Goal: Task Accomplishment & Management: Use online tool/utility

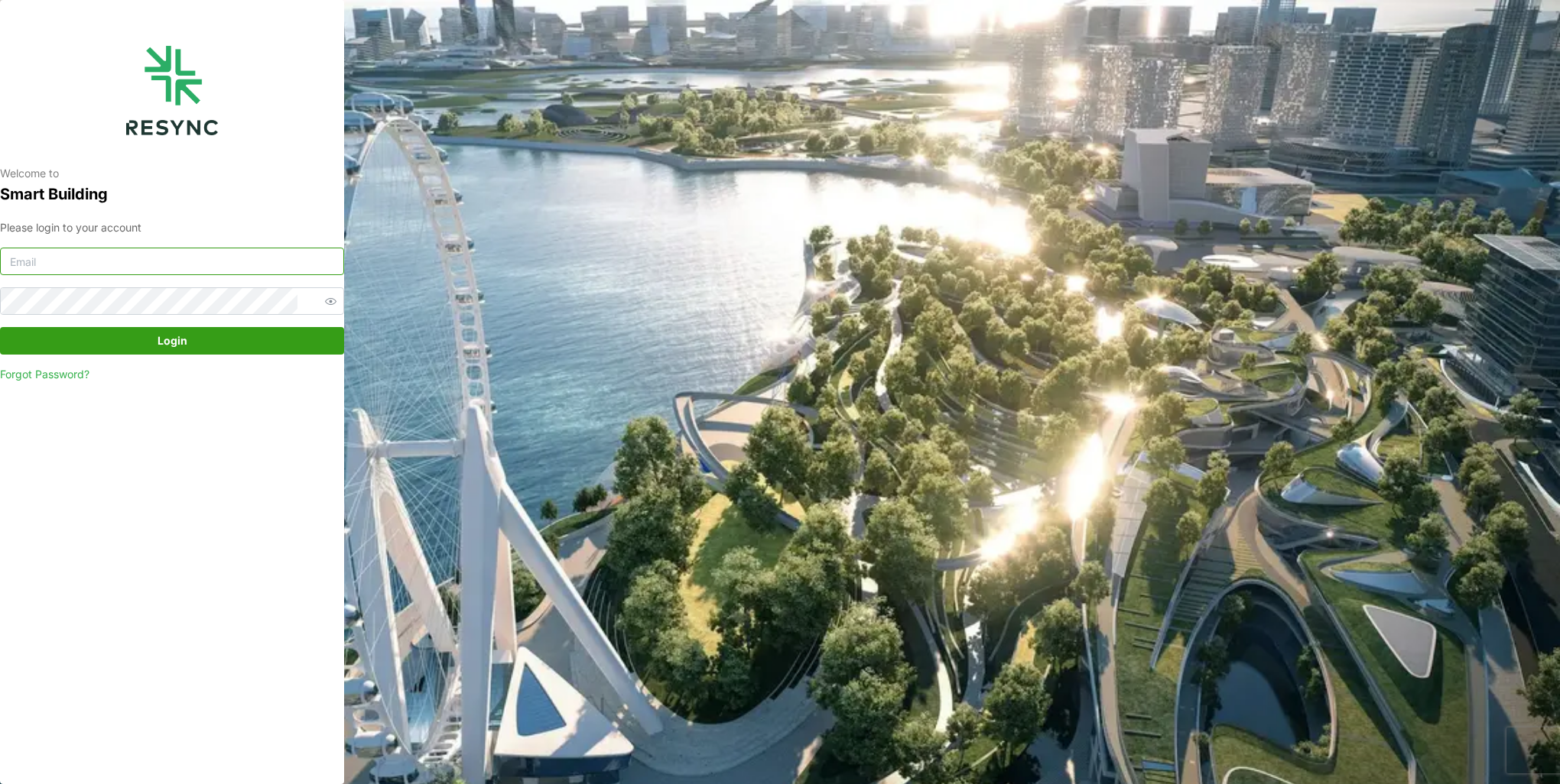
click at [205, 256] on input at bounding box center [172, 261] width 344 height 27
type input "[EMAIL_ADDRESS][DOMAIN_NAME]"
click at [0, 327] on button "Login" at bounding box center [172, 341] width 344 height 27
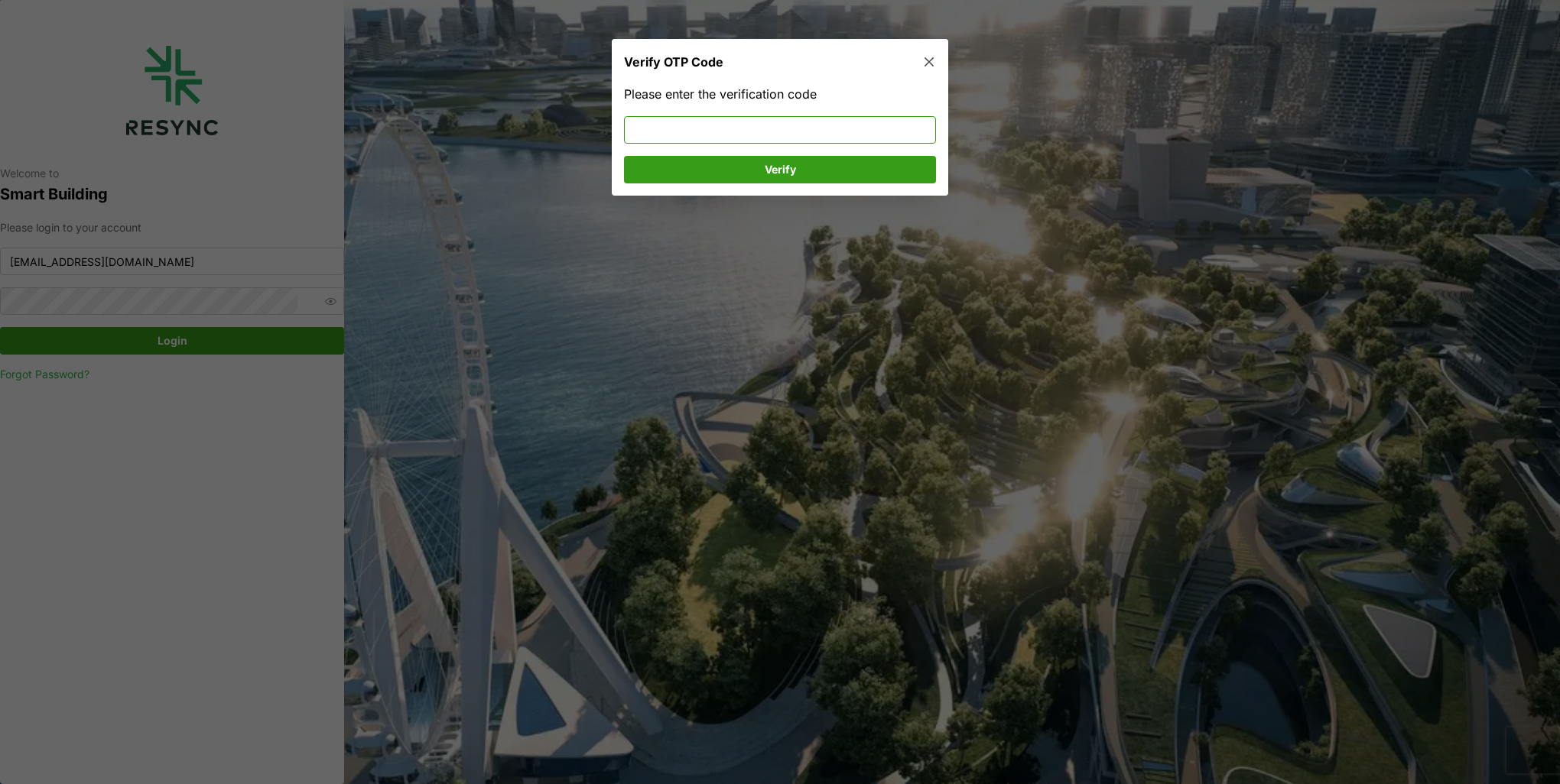
click at [704, 128] on input at bounding box center [780, 130] width 312 height 27
type input "681199"
click at [703, 156] on button "Verify" at bounding box center [780, 169] width 312 height 27
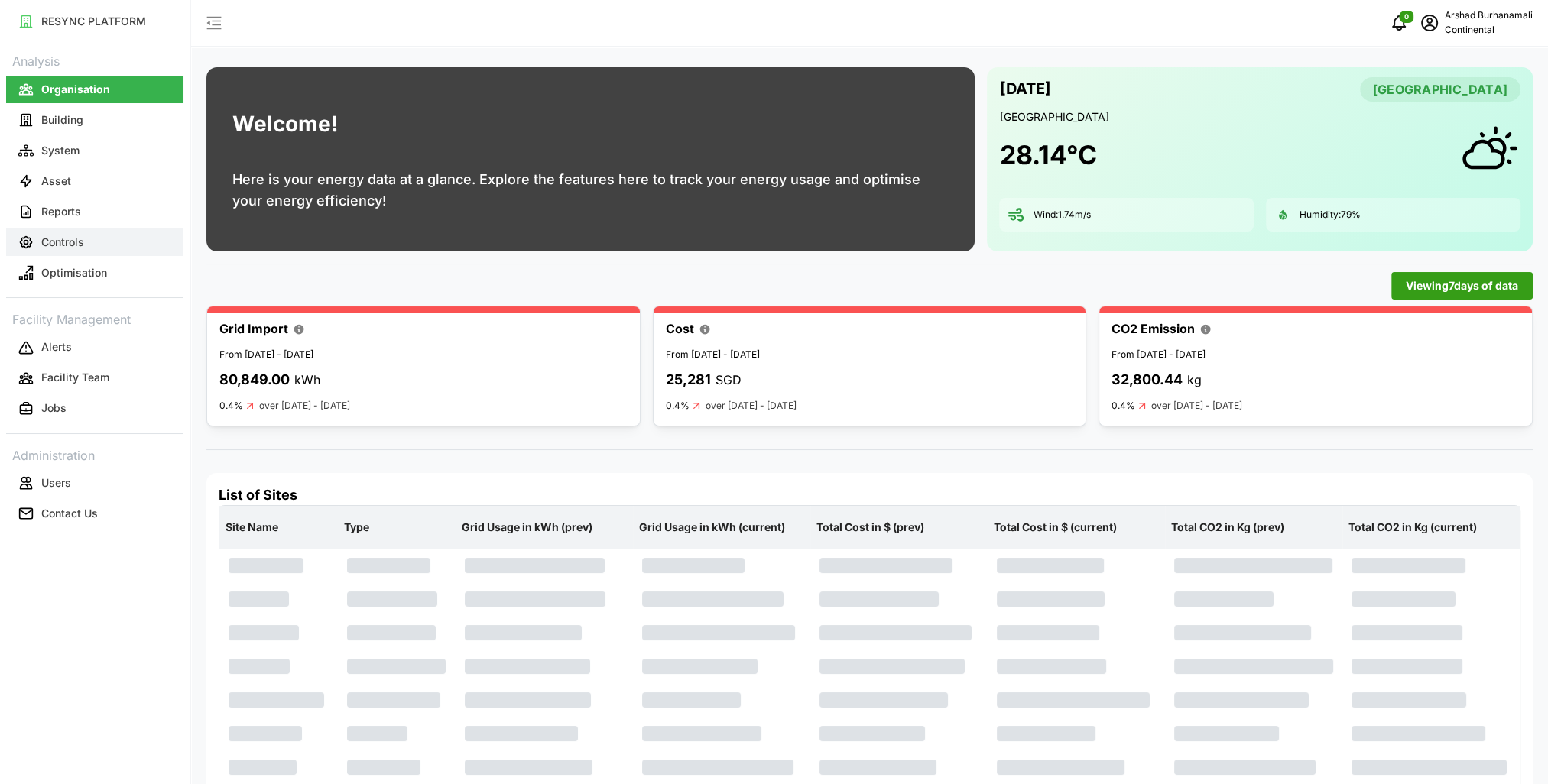
click at [128, 249] on button "Controls" at bounding box center [95, 243] width 178 height 27
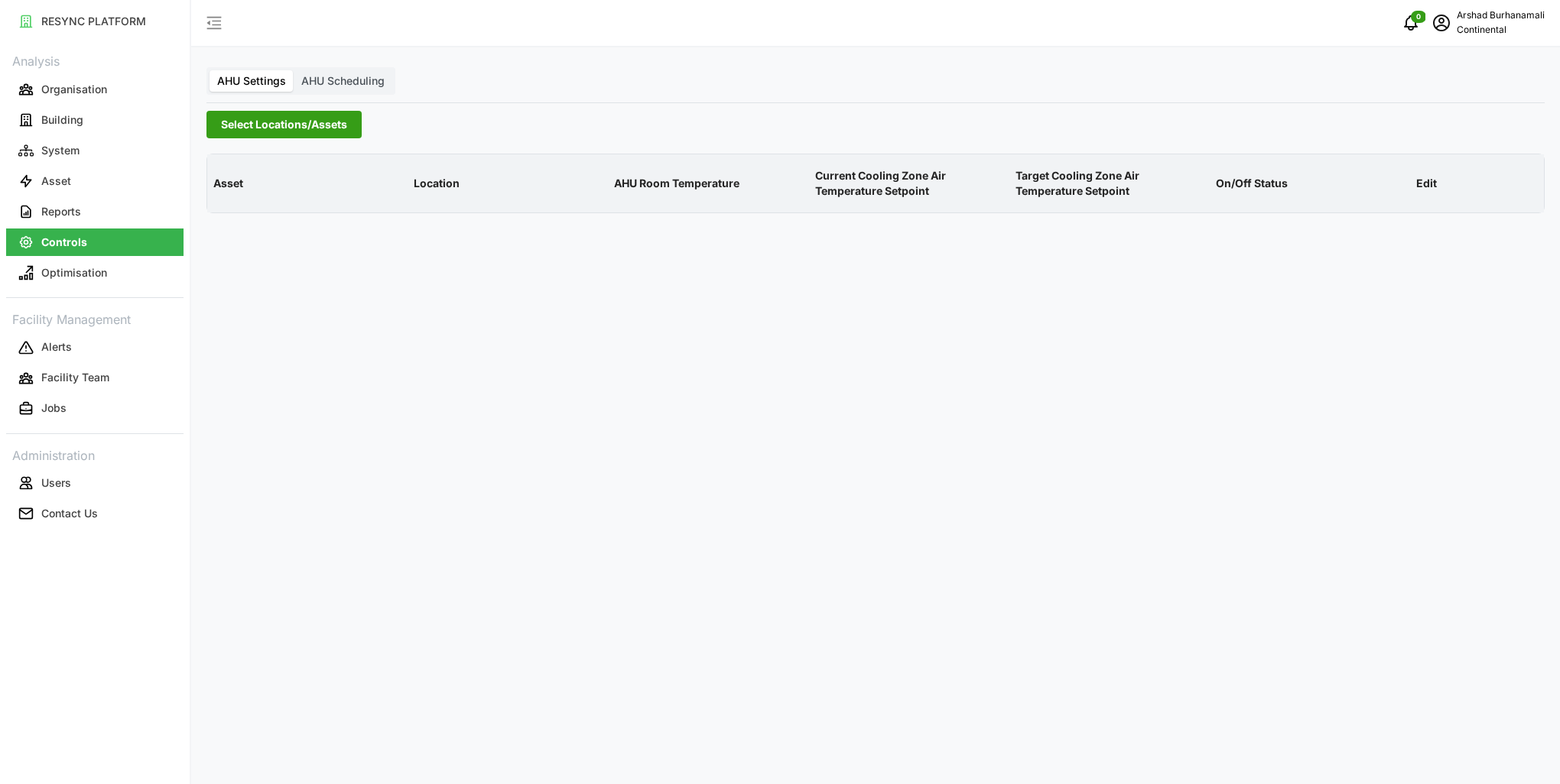
click at [302, 119] on span "Select Locations/Assets" at bounding box center [284, 125] width 126 height 26
click at [223, 194] on icon at bounding box center [226, 193] width 12 height 12
click at [257, 216] on span "Select CA1" at bounding box center [257, 216] width 10 height 10
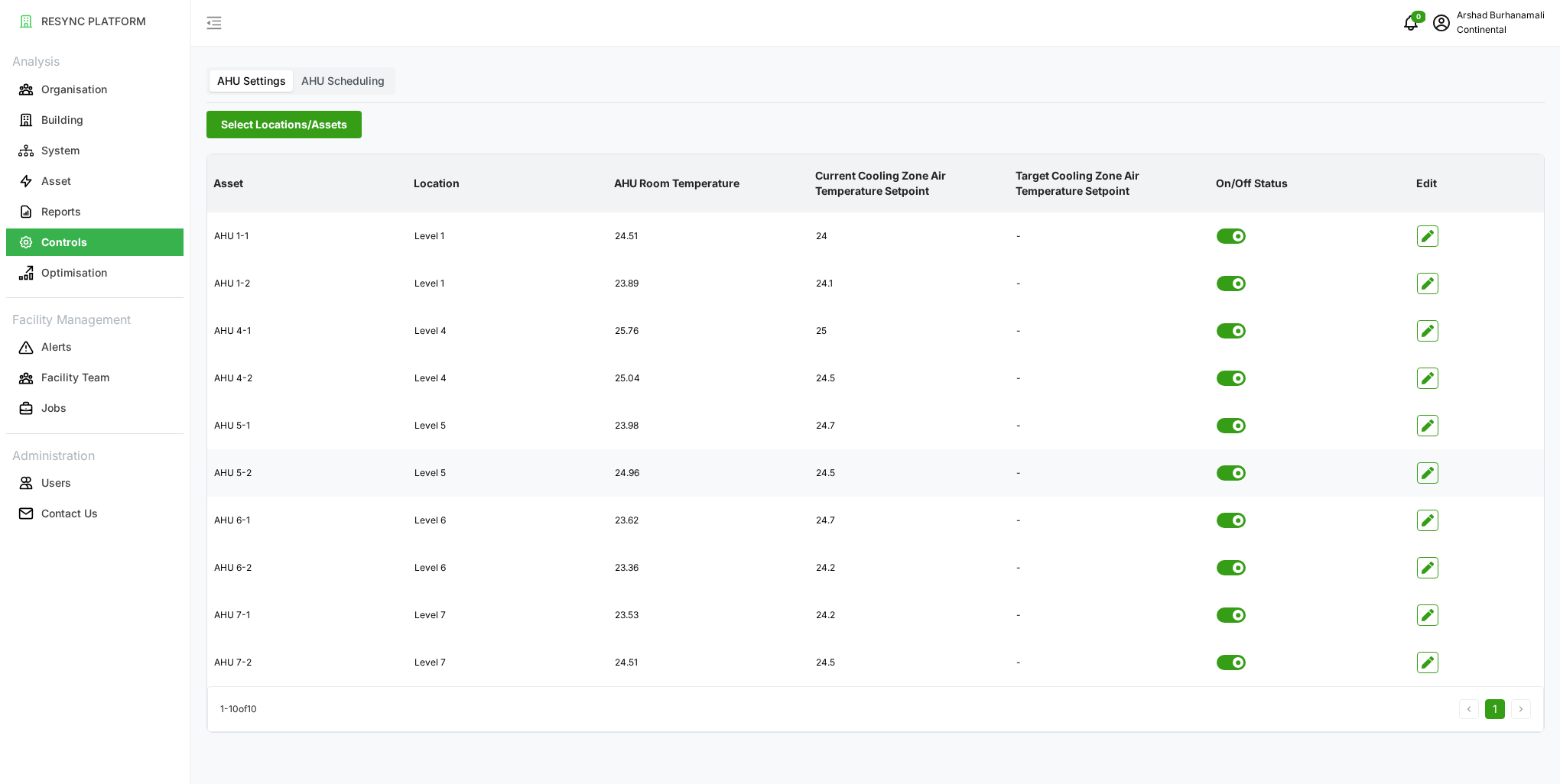
click at [1433, 473] on icon "button" at bounding box center [1427, 472] width 12 height 12
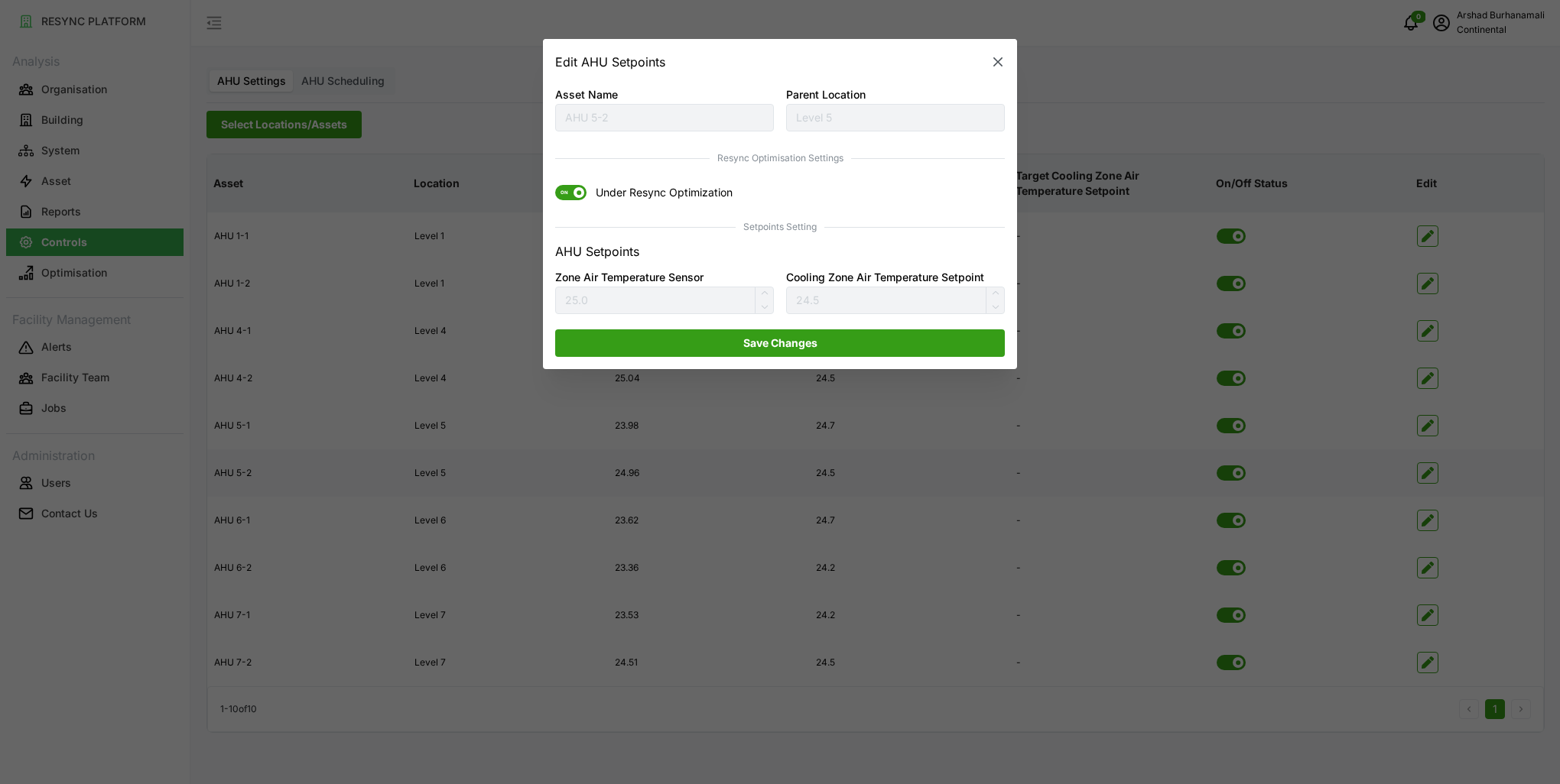
click at [569, 198] on span "ON" at bounding box center [564, 193] width 18 height 15
click at [555, 186] on input "ON Under Resync Optimization" at bounding box center [555, 186] width 0 height 0
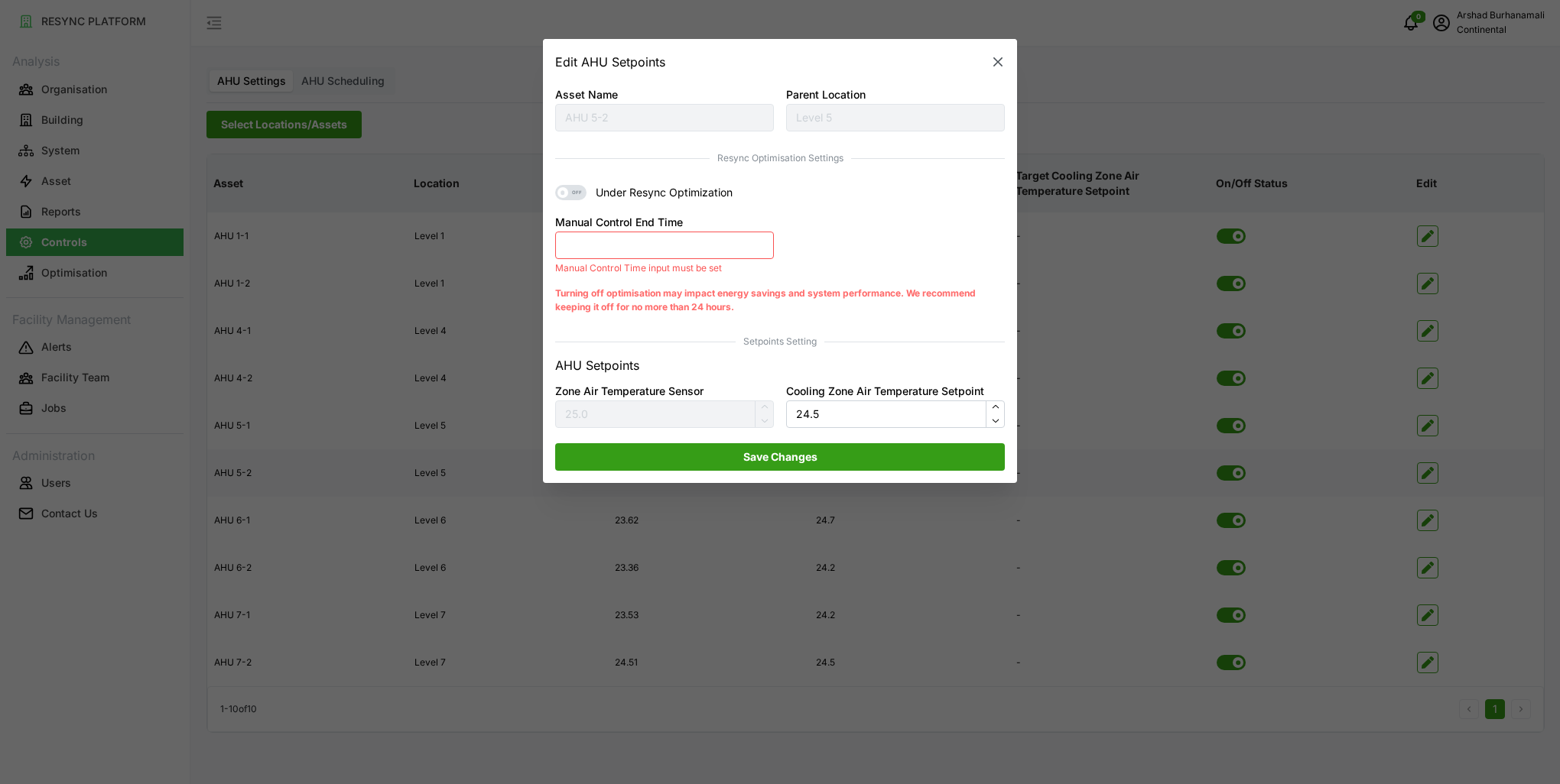
click at [595, 243] on button "Manual Control End Time" at bounding box center [665, 245] width 219 height 27
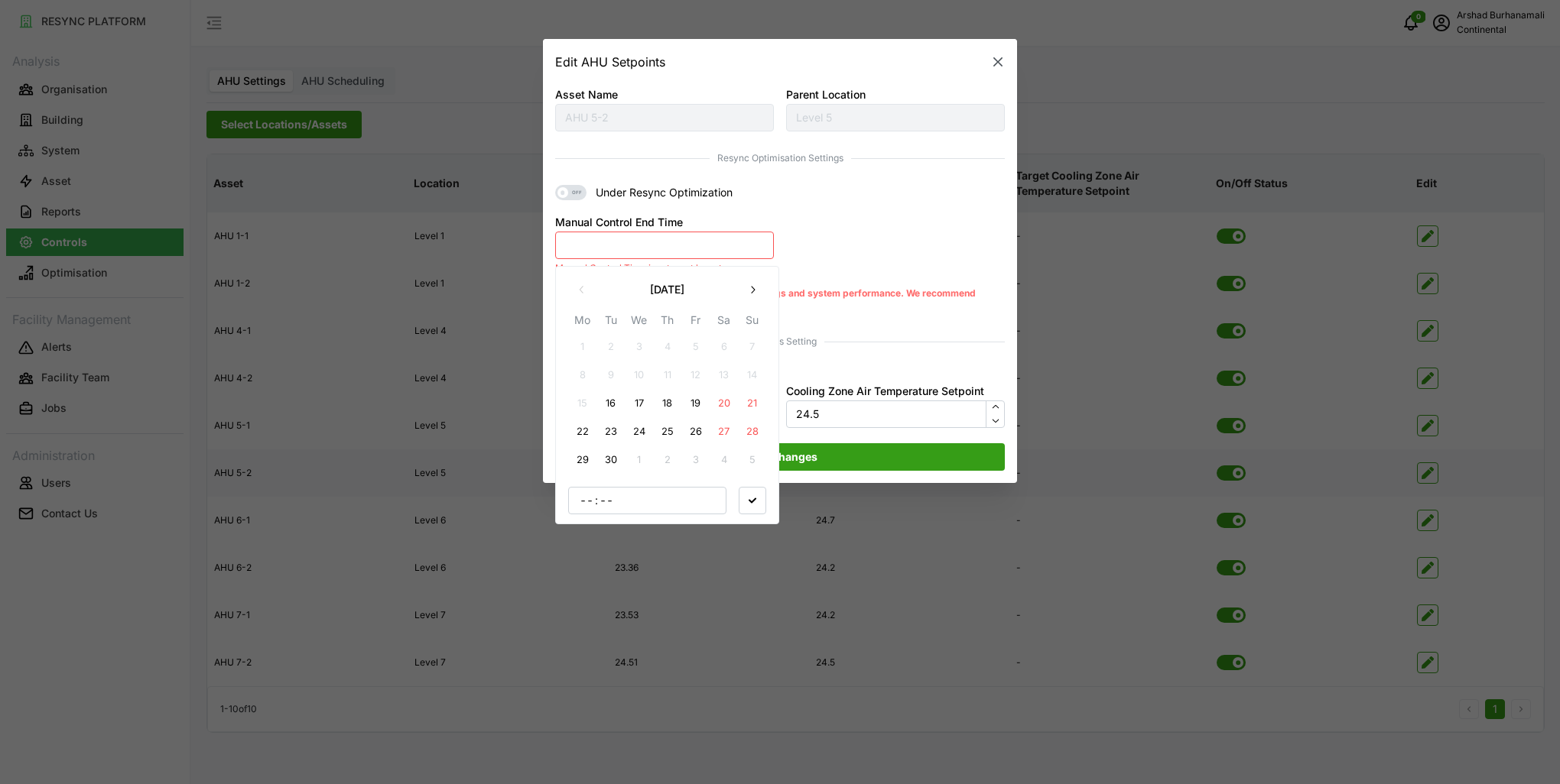
click at [606, 394] on button "16" at bounding box center [611, 403] width 27 height 27
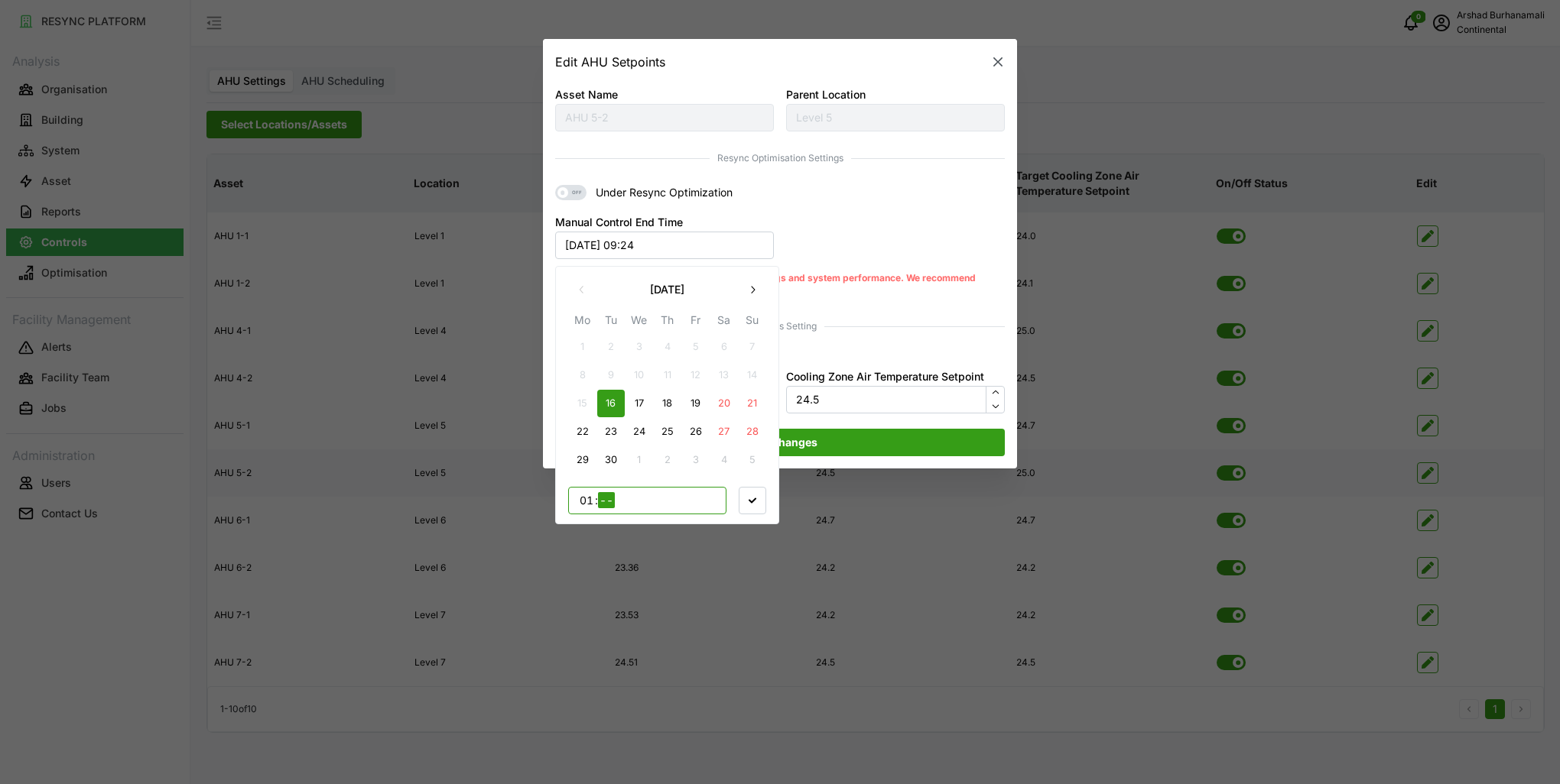
type input "17"
type input "30"
click at [768, 503] on div "September 2025 Mo Tu We Th Fr Sa Su 1 2 3 4 5 6 7 8 9 10 11 12 13 14 15 16 17 1…" at bounding box center [667, 395] width 224 height 259
click at [751, 497] on icon "button" at bounding box center [753, 500] width 8 height 8
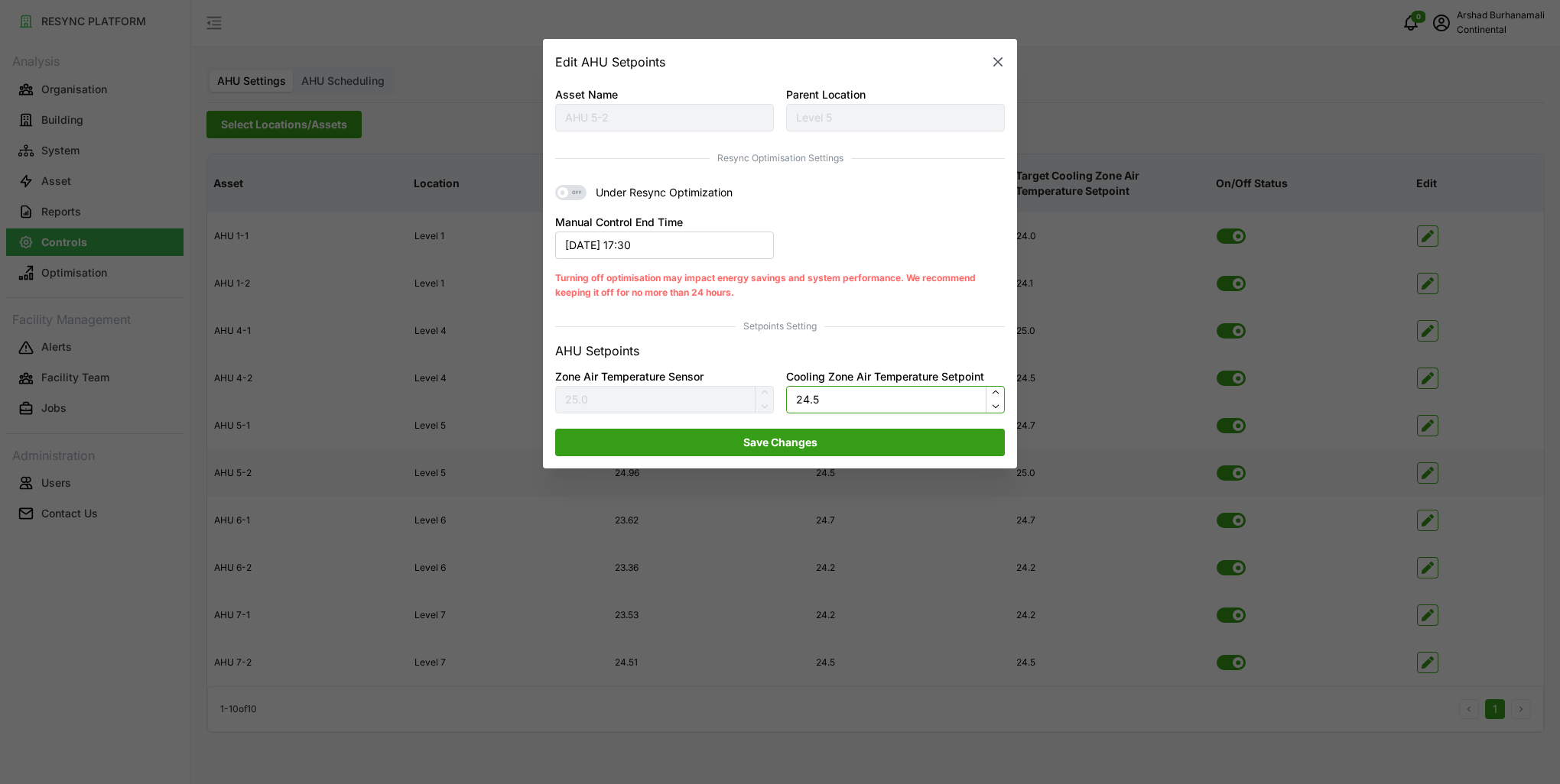
click at [844, 399] on input "24.5" at bounding box center [895, 400] width 219 height 27
type input "24"
click at [845, 444] on span "Save Changes" at bounding box center [780, 443] width 420 height 26
